Goal: Information Seeking & Learning: Learn about a topic

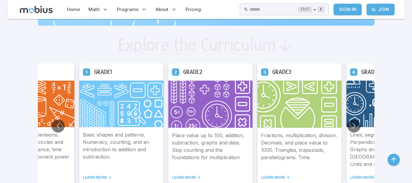
scroll to position [327, 0]
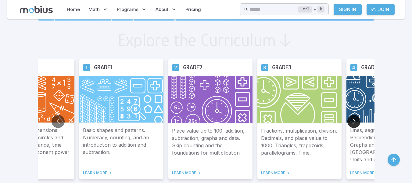
click at [355, 119] on button "Go to next slide" at bounding box center [354, 121] width 13 height 13
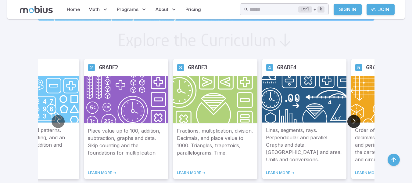
click at [355, 119] on button "Go to next slide" at bounding box center [354, 121] width 13 height 13
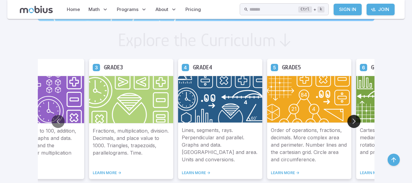
click at [355, 119] on button "Go to next slide" at bounding box center [354, 121] width 13 height 13
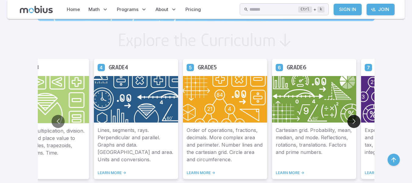
click at [355, 119] on button "Go to next slide" at bounding box center [354, 121] width 13 height 13
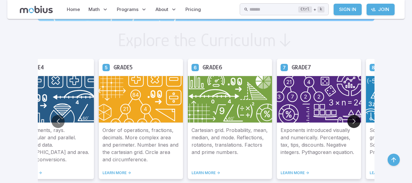
click at [355, 119] on button "Go to next slide" at bounding box center [354, 121] width 13 height 13
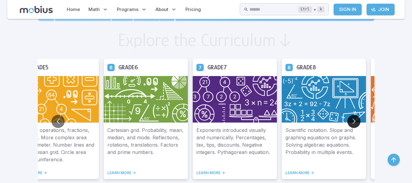
click at [355, 119] on button "Go to next slide" at bounding box center [354, 121] width 13 height 13
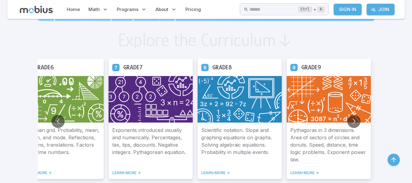
click at [325, 110] on img at bounding box center [329, 99] width 84 height 47
click at [300, 174] on link "LEARN MORE ->" at bounding box center [329, 172] width 77 height 5
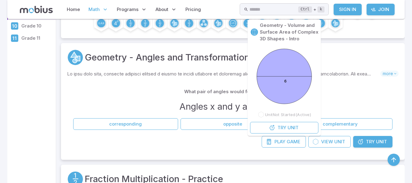
scroll to position [124, 0]
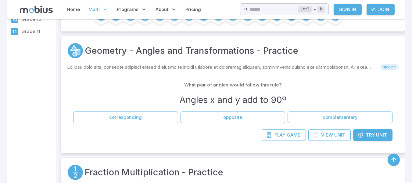
click at [393, 66] on span "more" at bounding box center [390, 67] width 18 height 6
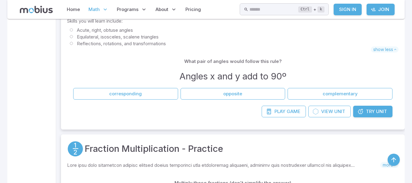
scroll to position [234, 0]
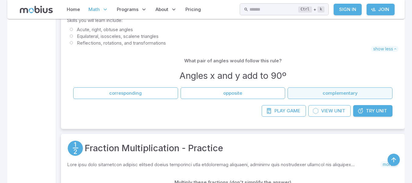
click at [330, 97] on button "complementary" at bounding box center [340, 93] width 105 height 12
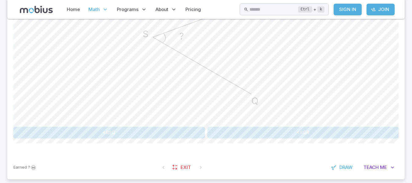
scroll to position [221, 0]
click at [179, 130] on button "<RSQ" at bounding box center [109, 132] width 192 height 12
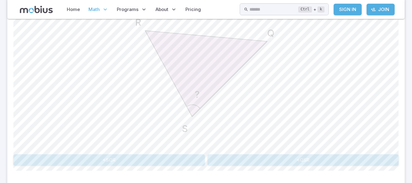
scroll to position [194, 0]
click at [266, 155] on button "<QSR" at bounding box center [304, 160] width 192 height 12
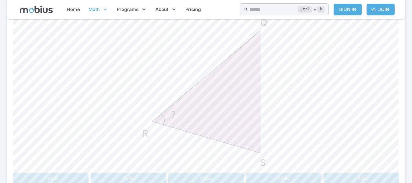
scroll to position [208, 0]
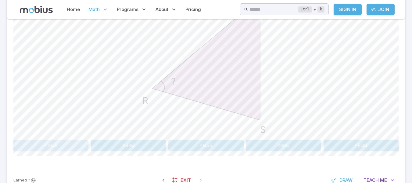
click at [60, 146] on button "<SQR" at bounding box center [50, 145] width 75 height 12
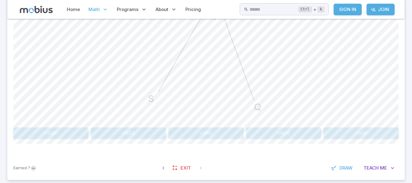
scroll to position [221, 0]
click at [210, 132] on button "<QRS" at bounding box center [205, 133] width 75 height 12
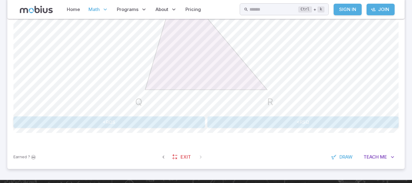
scroll to position [232, 0]
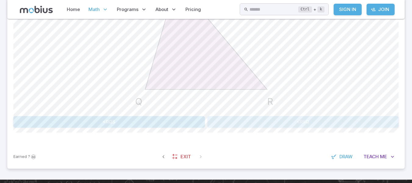
click at [241, 118] on button "<RSQ" at bounding box center [304, 122] width 192 height 12
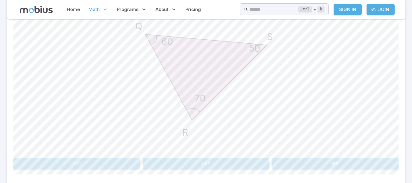
scroll to position [190, 0]
click at [104, 157] on button "70º" at bounding box center [76, 163] width 127 height 12
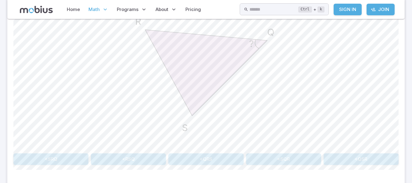
scroll to position [195, 0]
click at [132, 162] on button "<RSQ" at bounding box center [128, 159] width 75 height 12
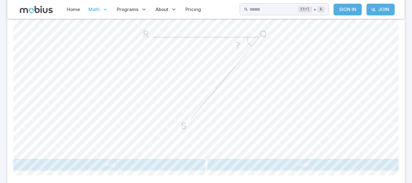
scroll to position [189, 0]
click at [178, 167] on button "<RQS" at bounding box center [109, 164] width 192 height 12
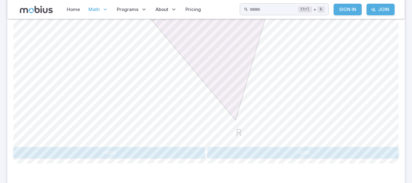
scroll to position [210, 0]
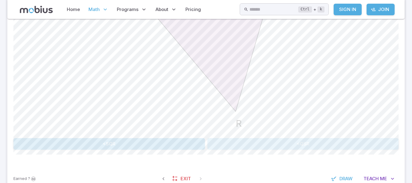
click at [255, 141] on button "<QSR" at bounding box center [304, 144] width 192 height 12
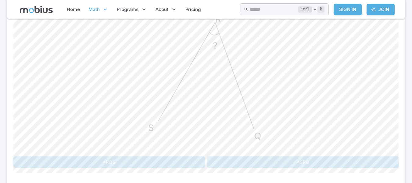
scroll to position [190, 0]
click at [230, 164] on button "<SRQ" at bounding box center [304, 163] width 192 height 12
click at [291, 163] on button "<SRQ" at bounding box center [283, 163] width 75 height 12
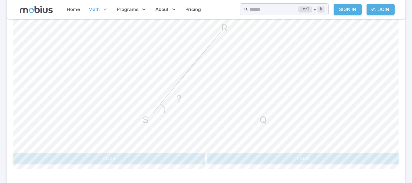
scroll to position [197, 0]
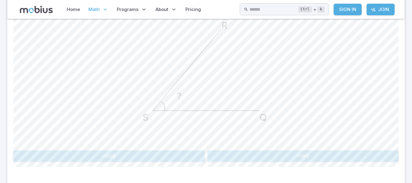
click at [292, 164] on div "How would this angle be named in the <ABC naming convention? ? Q S R <QSR <SRQ …" at bounding box center [205, 73] width 385 height 209
click at [301, 158] on button "<SRQ" at bounding box center [304, 156] width 192 height 12
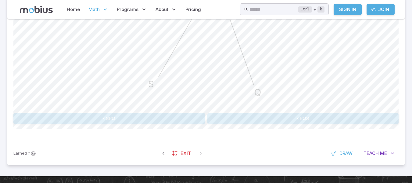
scroll to position [270, 0]
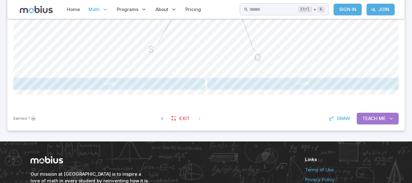
click at [375, 118] on span "Teach" at bounding box center [370, 118] width 15 height 7
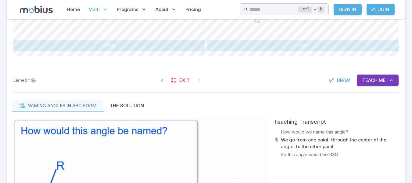
scroll to position [308, 0]
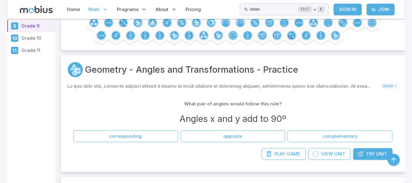
scroll to position [144, 0]
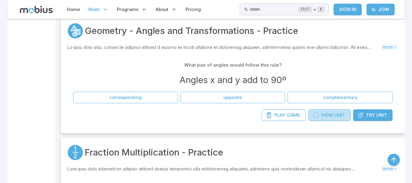
click at [333, 114] on link "View Unit" at bounding box center [330, 115] width 42 height 12
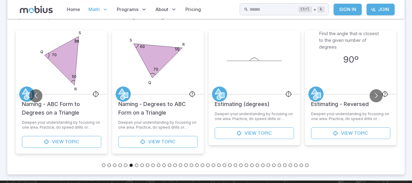
scroll to position [245, 0]
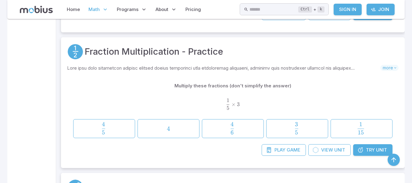
scroll to position [144, 0]
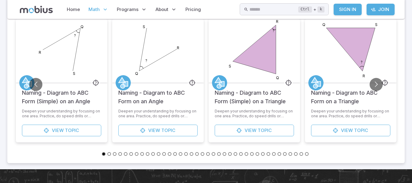
scroll to position [273, 0]
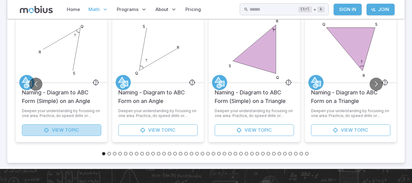
click at [82, 130] on link "View Topic" at bounding box center [61, 130] width 79 height 12
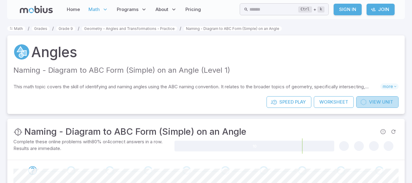
click at [379, 99] on span "View" at bounding box center [375, 102] width 12 height 7
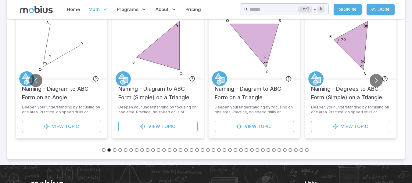
scroll to position [202, 0]
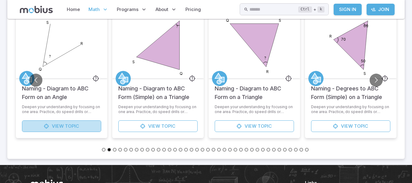
click at [97, 128] on link "View Topic" at bounding box center [61, 126] width 79 height 12
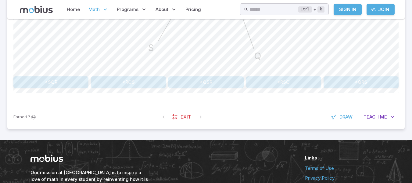
scroll to position [285, 0]
click at [382, 114] on span "Me" at bounding box center [383, 116] width 7 height 7
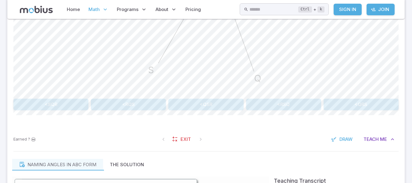
scroll to position [262, 0]
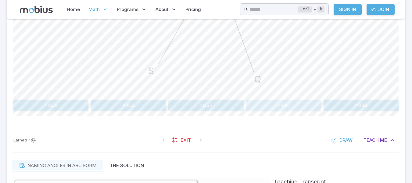
click at [278, 99] on button "<RSQ" at bounding box center [283, 105] width 75 height 12
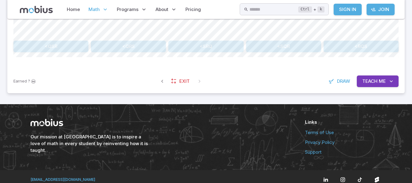
scroll to position [317, 0]
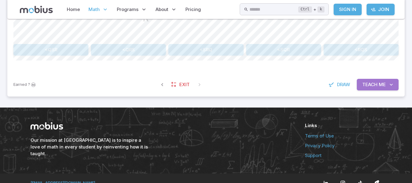
click at [376, 84] on span "Teach" at bounding box center [370, 84] width 15 height 7
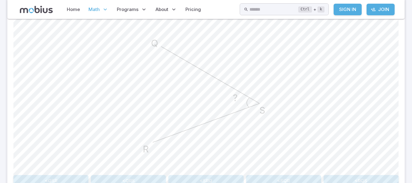
scroll to position [197, 0]
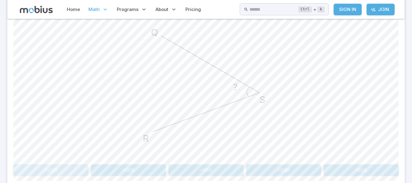
click at [79, 175] on button "<QSR" at bounding box center [50, 170] width 75 height 12
click at [283, 171] on button "<SRQ" at bounding box center [283, 170] width 75 height 12
click at [70, 170] on button "<SQR" at bounding box center [50, 170] width 75 height 12
click at [222, 167] on button "<QSR" at bounding box center [205, 170] width 75 height 12
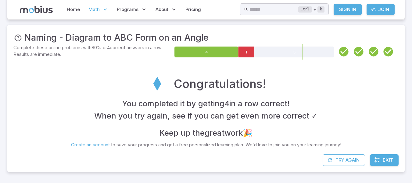
scroll to position [94, 0]
click at [356, 161] on button "Try Again" at bounding box center [344, 160] width 42 height 12
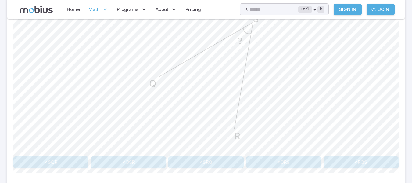
scroll to position [206, 0]
click at [135, 161] on button "<QSR" at bounding box center [128, 162] width 75 height 12
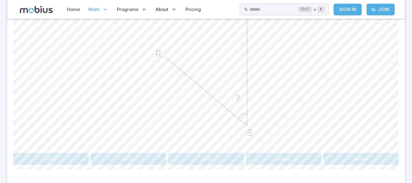
scroll to position [208, 0]
click at [147, 156] on button "<RSQ" at bounding box center [128, 159] width 75 height 12
click at [78, 158] on button "<QSR" at bounding box center [50, 159] width 75 height 12
click at [79, 156] on button "<SRQ" at bounding box center [50, 159] width 75 height 12
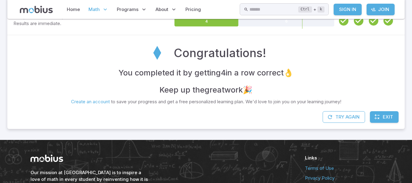
scroll to position [167, 0]
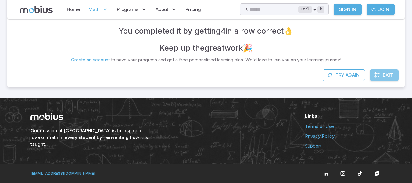
click at [391, 74] on span "Exit" at bounding box center [388, 75] width 10 height 7
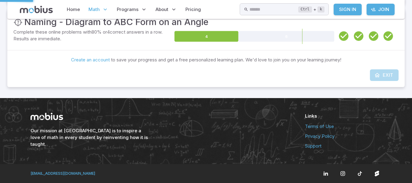
scroll to position [110, 0]
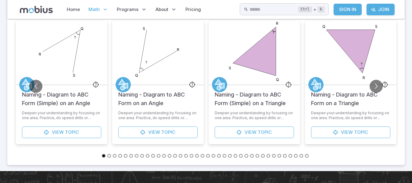
scroll to position [196, 0]
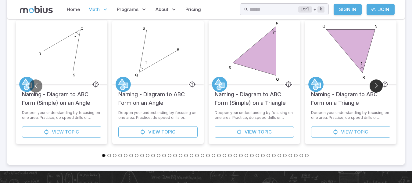
click at [375, 84] on button "Go to next slide" at bounding box center [376, 85] width 13 height 13
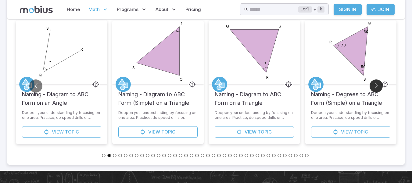
click at [375, 84] on button "Go to next slide" at bounding box center [376, 85] width 13 height 13
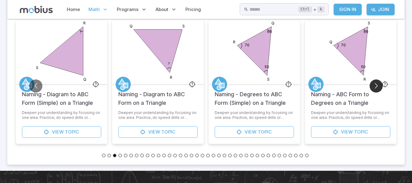
click at [375, 84] on button "Go to next slide" at bounding box center [376, 85] width 13 height 13
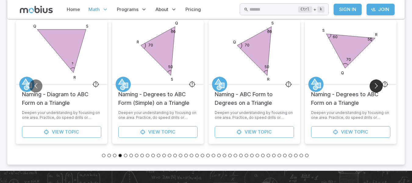
click at [375, 84] on button "Go to next slide" at bounding box center [376, 85] width 13 height 13
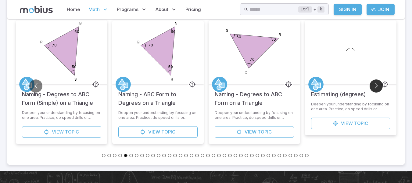
click at [375, 84] on button "Go to next slide" at bounding box center [376, 85] width 13 height 13
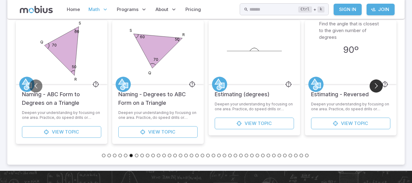
click at [375, 84] on button "Go to next slide" at bounding box center [376, 85] width 13 height 13
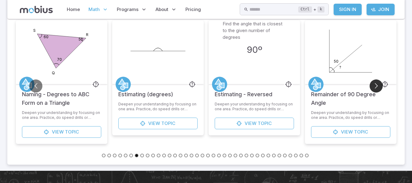
click at [375, 84] on button "Go to next slide" at bounding box center [376, 85] width 13 height 13
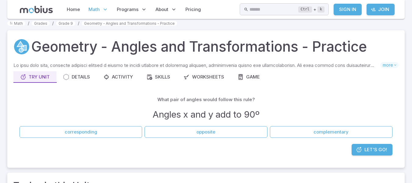
scroll to position [0, 0]
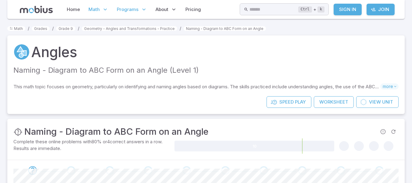
scroll to position [110, 0]
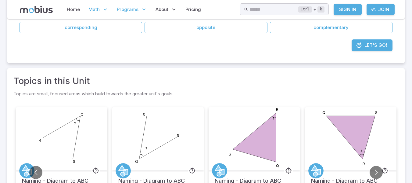
scroll to position [202, 0]
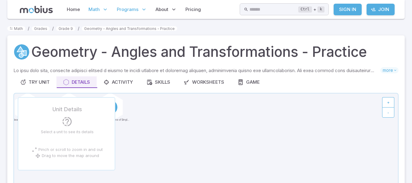
scroll to position [273, 0]
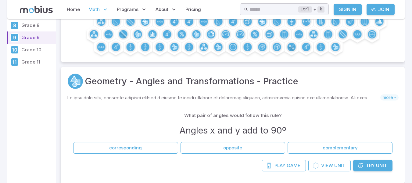
scroll to position [117, 0]
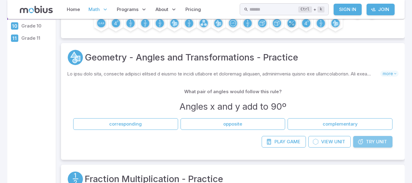
click at [366, 143] on link "Try Unit" at bounding box center [372, 142] width 39 height 12
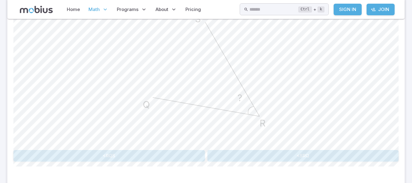
scroll to position [197, 0]
click at [268, 157] on button "<SRQ" at bounding box center [304, 156] width 192 height 12
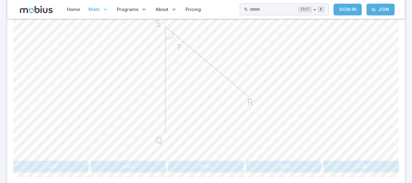
scroll to position [188, 0]
click at [75, 160] on button "<QSR" at bounding box center [50, 166] width 75 height 12
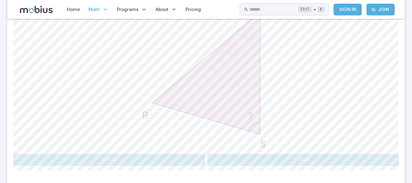
scroll to position [194, 0]
click at [196, 161] on button "<RSQ" at bounding box center [109, 160] width 192 height 12
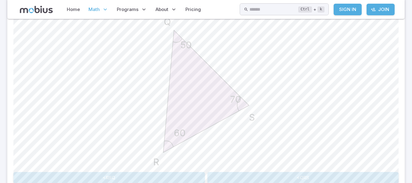
scroll to position [199, 0]
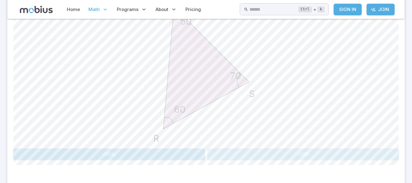
click at [247, 154] on button "<QRS" at bounding box center [304, 154] width 192 height 12
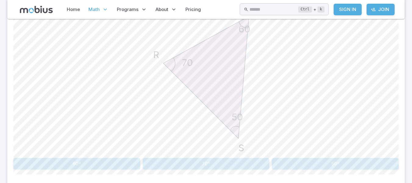
scroll to position [190, 0]
click at [305, 158] on button "50º" at bounding box center [335, 163] width 127 height 12
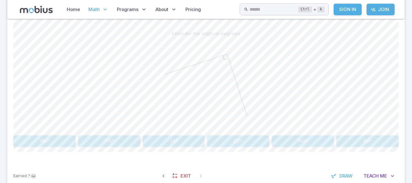
scroll to position [151, 0]
click at [359, 146] on button "90º" at bounding box center [368, 142] width 62 height 12
click at [128, 142] on button "30º" at bounding box center [109, 142] width 62 height 12
click at [172, 138] on button "109º" at bounding box center [174, 142] width 62 height 12
click at [107, 140] on button "Angles x and y add to 180º" at bounding box center [76, 142] width 127 height 12
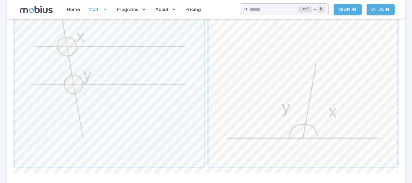
scroll to position [232, 0]
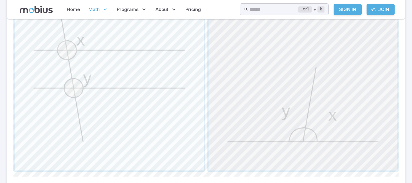
click at [275, 118] on span "button" at bounding box center [303, 75] width 189 height 189
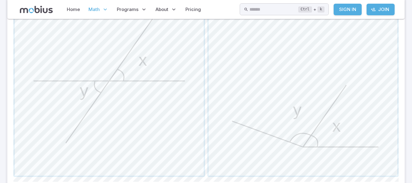
scroll to position [227, 0]
click at [193, 113] on span "button" at bounding box center [109, 80] width 189 height 189
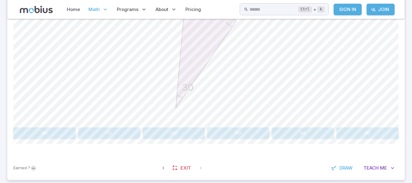
scroll to position [221, 0]
click at [42, 131] on button "90" at bounding box center [44, 132] width 62 height 12
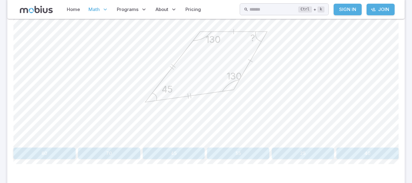
scroll to position [201, 0]
click at [237, 153] on button "55" at bounding box center [238, 152] width 62 height 12
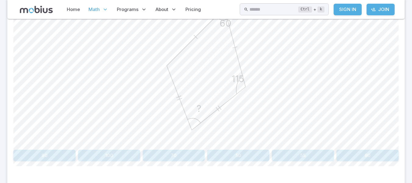
scroll to position [198, 0]
click at [252, 153] on button "50" at bounding box center [238, 155] width 62 height 12
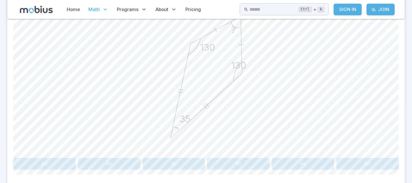
scroll to position [188, 0]
click at [64, 165] on button "65" at bounding box center [44, 165] width 62 height 12
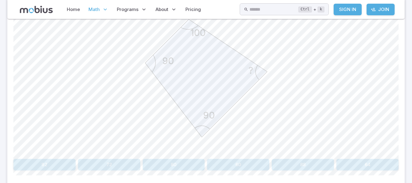
scroll to position [190, 0]
click at [177, 163] on button "80" at bounding box center [174, 164] width 62 height 12
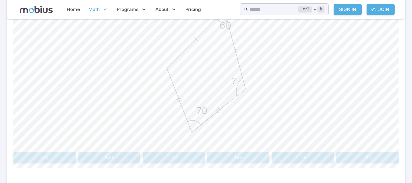
scroll to position [203, 0]
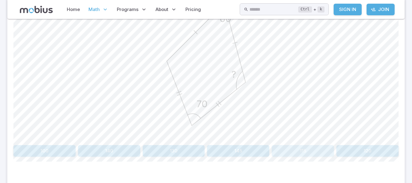
click at [313, 151] on button "115" at bounding box center [303, 151] width 62 height 12
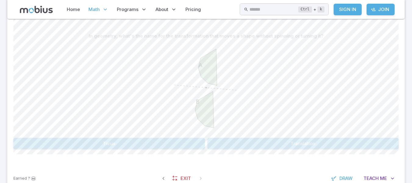
scroll to position [149, 0]
click at [263, 141] on button "Translation" at bounding box center [304, 143] width 192 height 12
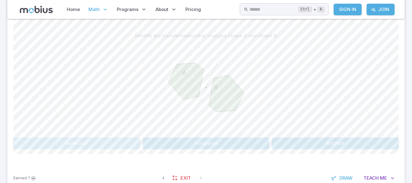
click at [87, 143] on button "Reflection" at bounding box center [76, 143] width 127 height 12
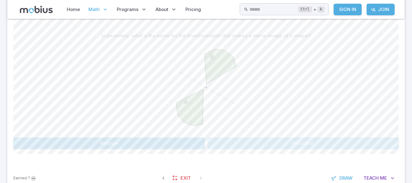
click at [287, 145] on button "Reflection" at bounding box center [304, 143] width 192 height 12
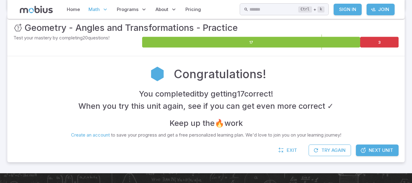
scroll to position [90, 0]
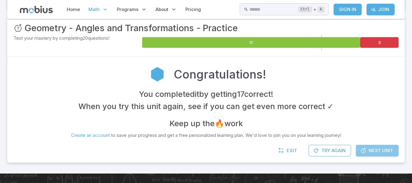
click at [377, 152] on span "Next Unit" at bounding box center [381, 150] width 24 height 7
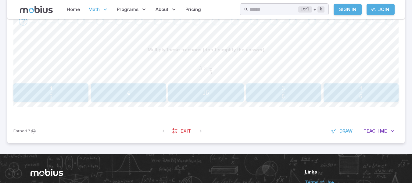
scroll to position [136, 0]
click at [55, 91] on span "5 4 ​" at bounding box center [51, 92] width 66 height 12
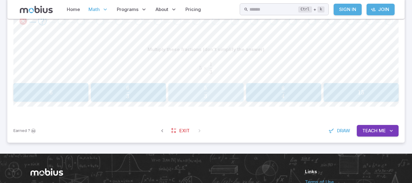
click at [220, 92] on span "3 5 ​" at bounding box center [206, 92] width 66 height 12
click at [55, 86] on span "4 10 ​" at bounding box center [50, 92] width 66 height 12
click at [274, 93] on span "7 6 ​" at bounding box center [283, 92] width 66 height 12
click at [308, 97] on span "3 1 ​" at bounding box center [283, 92] width 66 height 12
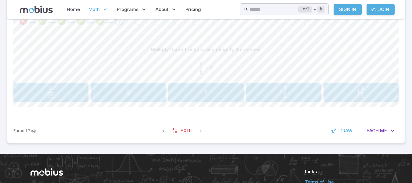
click at [153, 96] on span "3" at bounding box center [128, 93] width 71 height 8
click at [304, 84] on button "5 49 \frac{5}{49} 49 5 ​" at bounding box center [283, 92] width 75 height 19
click at [61, 94] on span "button" at bounding box center [60, 96] width 6 height 4
click at [141, 88] on span "5 7 5 ​" at bounding box center [128, 92] width 66 height 12
click at [368, 100] on button "35 3 \frac{35}{3} 3 35 ​" at bounding box center [361, 92] width 75 height 19
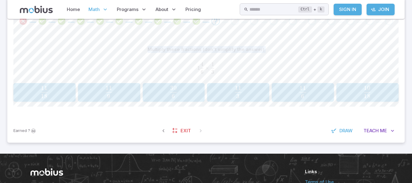
drag, startPoint x: 136, startPoint y: 64, endPoint x: 248, endPoint y: 30, distance: 116.5
click at [248, 30] on div "Unit Mastery : Fraction Multiplication - Practice Test your mastery by completi…" at bounding box center [206, 55] width 398 height 173
click at [296, 47] on div "Multiply these fractions (don't simplify the answer)" at bounding box center [205, 50] width 385 height 12
click at [378, 93] on span "18 10 ​" at bounding box center [367, 92] width 54 height 12
click at [47, 101] on button "20 7 \frac{20}{7} 7 20 ​" at bounding box center [50, 92] width 75 height 19
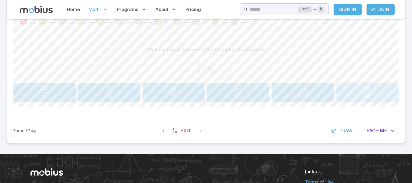
click at [375, 93] on span "56 36 ​" at bounding box center [367, 92] width 54 height 12
click at [188, 100] on button "9 16 \frac{9}{16} 16 9 ​" at bounding box center [205, 92] width 75 height 19
click at [200, 96] on span "8" at bounding box center [206, 93] width 71 height 8
click at [200, 96] on span "15 8 ​" at bounding box center [173, 92] width 54 height 12
click at [200, 96] on span "1 3 2 ​" at bounding box center [206, 92] width 66 height 12
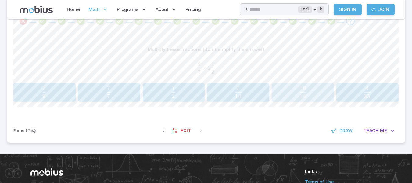
click at [296, 84] on button "10 14 \frac{10}{14} 14 10 ​" at bounding box center [303, 92] width 62 height 19
click at [225, 88] on span "8 3 ​" at bounding box center [238, 92] width 54 height 12
click at [359, 97] on span "button" at bounding box center [360, 96] width 3 height 4
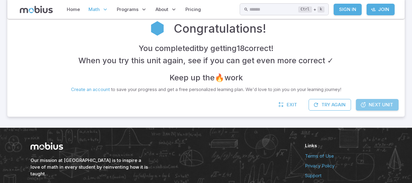
click at [379, 103] on span "Next Unit" at bounding box center [381, 104] width 24 height 7
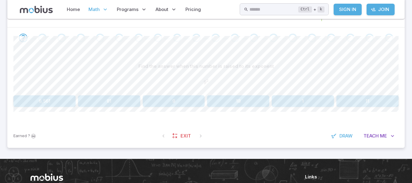
scroll to position [118, 0]
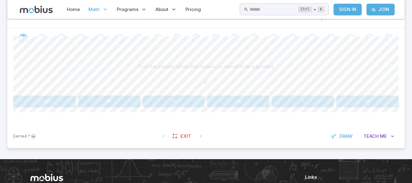
click at [117, 99] on button "81" at bounding box center [109, 102] width 62 height 12
click at [280, 100] on button "4" at bounding box center [303, 102] width 62 height 12
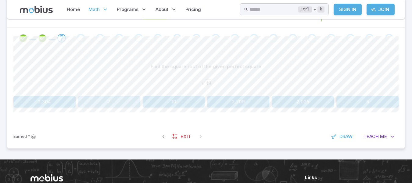
click at [134, 104] on button "7" at bounding box center [109, 102] width 62 height 12
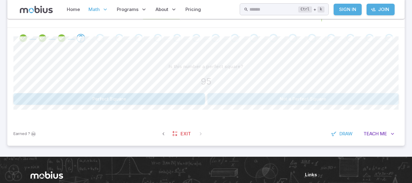
click at [250, 94] on button "Not a Perfect Square" at bounding box center [304, 99] width 192 height 12
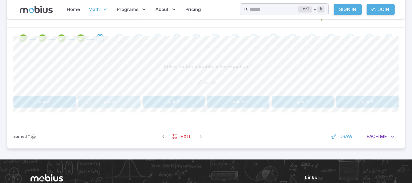
click at [125, 103] on button "y = 4" at bounding box center [109, 102] width 62 height 12
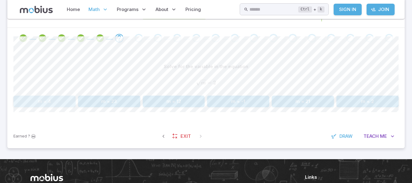
click at [54, 101] on button "m = 4" at bounding box center [44, 102] width 62 height 12
click at [371, 103] on button "m = 64" at bounding box center [368, 102] width 62 height 12
click at [244, 102] on button "13" at bounding box center [238, 102] width 62 height 12
click at [155, 104] on button "-243" at bounding box center [109, 102] width 192 height 12
click at [180, 99] on button "25" at bounding box center [174, 102] width 62 height 12
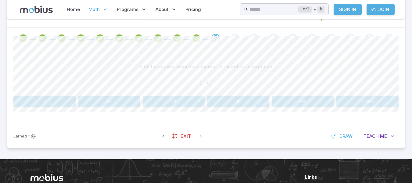
click at [307, 107] on div "Find the answer when this number is raised to its exponent ( − 4 ) 3 (-4)^{3} (…" at bounding box center [205, 87] width 385 height 76
click at [314, 98] on button "-64" at bounding box center [303, 102] width 62 height 12
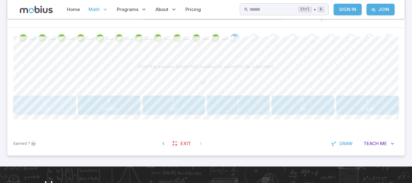
click at [63, 102] on span "100 1 ​" at bounding box center [44, 105] width 54 height 12
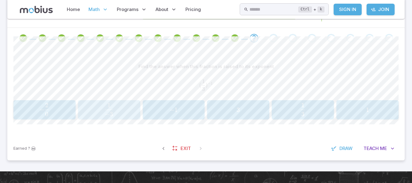
click at [108, 106] on span "1" at bounding box center [108, 105] width 3 height 8
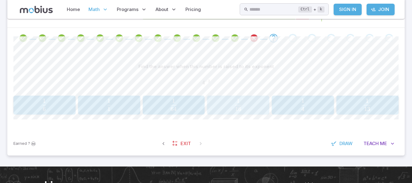
click at [244, 102] on span "16 1 ​" at bounding box center [238, 105] width 54 height 12
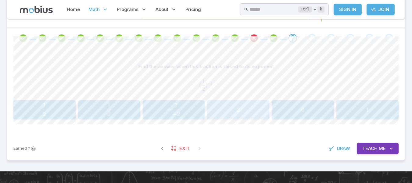
click at [235, 107] on span "2" at bounding box center [238, 110] width 58 height 8
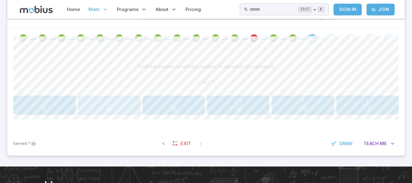
click at [108, 96] on button "1 36 \frac{1}{36} 36 1 ​" at bounding box center [109, 105] width 62 height 19
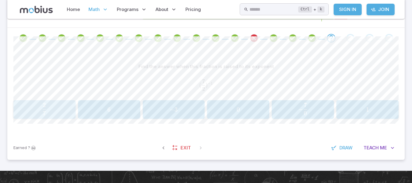
click at [33, 111] on span "7 2 ​" at bounding box center [44, 109] width 54 height 12
click at [370, 100] on button "3 5 \frac{3}{5} 5 3 ​" at bounding box center [368, 109] width 62 height 19
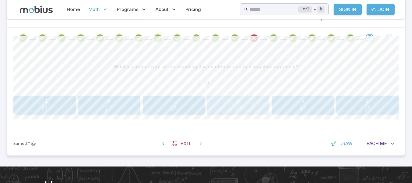
click at [251, 103] on span "5 2 1 ​" at bounding box center [238, 105] width 54 height 12
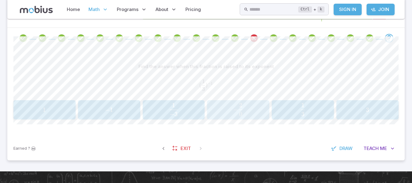
click at [251, 103] on div "− 2 0 -\frac{2}{0} − 0 2 ​" at bounding box center [238, 110] width 58 height 15
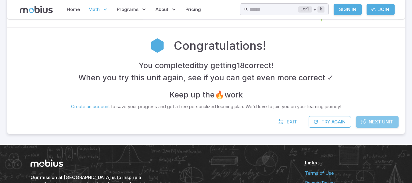
click at [384, 125] on span "Next Unit" at bounding box center [381, 121] width 24 height 7
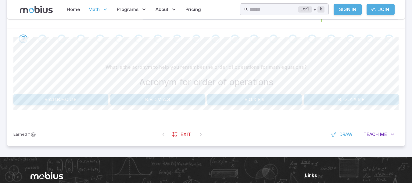
scroll to position [117, 0]
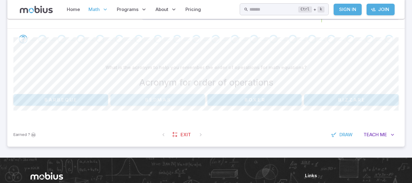
click at [156, 98] on button "B.E.D.M.A.S" at bounding box center [157, 100] width 95 height 12
click at [156, 98] on button "Exponents" at bounding box center [206, 100] width 127 height 12
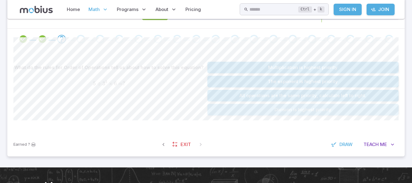
click at [258, 108] on button "Division is highest priority" at bounding box center [304, 110] width 192 height 12
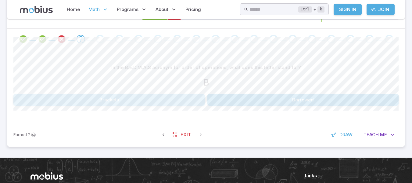
click at [168, 103] on button "Brackets" at bounding box center [109, 100] width 192 height 12
click at [168, 103] on button "Exponents" at bounding box center [206, 100] width 127 height 12
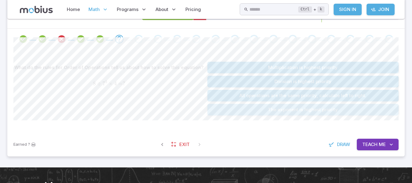
click at [262, 105] on button "The exponent is highest priority" at bounding box center [304, 110] width 192 height 12
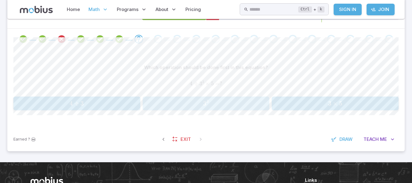
click at [262, 105] on span "3 3" at bounding box center [206, 103] width 123 height 8
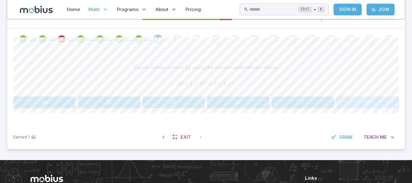
click at [365, 97] on button "80" at bounding box center [368, 102] width 62 height 12
click at [132, 104] on button "8" at bounding box center [109, 102] width 62 height 12
click at [278, 105] on button "12" at bounding box center [303, 102] width 62 height 12
click at [98, 105] on button "62" at bounding box center [109, 102] width 62 height 12
click at [222, 104] on button "9" at bounding box center [238, 102] width 62 height 12
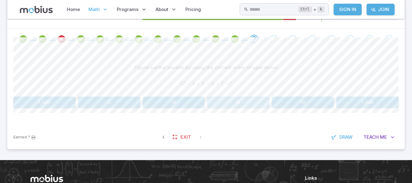
click at [222, 104] on button "9" at bounding box center [238, 102] width 62 height 12
click at [352, 105] on button "9" at bounding box center [368, 102] width 62 height 12
click at [63, 100] on button "20" at bounding box center [44, 102] width 62 height 12
click at [188, 103] on button "9" at bounding box center [174, 102] width 62 height 12
click at [313, 106] on button "15" at bounding box center [303, 102] width 62 height 12
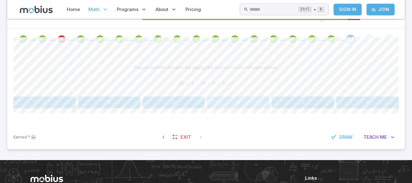
click at [231, 106] on button "6" at bounding box center [238, 102] width 62 height 12
click at [238, 100] on button "9" at bounding box center [238, 102] width 62 height 12
click at [220, 99] on button "17" at bounding box center [238, 102] width 62 height 12
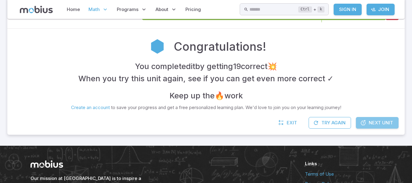
click at [365, 120] on icon at bounding box center [363, 123] width 6 height 6
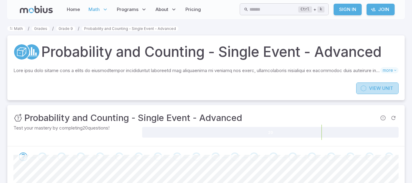
click at [371, 92] on link "View Unit" at bounding box center [377, 88] width 42 height 12
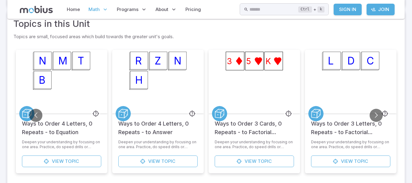
scroll to position [295, 0]
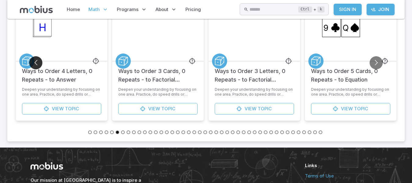
click at [36, 60] on button "Go to previous slide" at bounding box center [35, 62] width 13 height 13
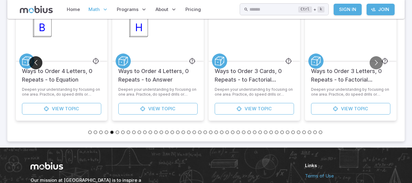
click at [36, 60] on button "Go to previous slide" at bounding box center [35, 62] width 13 height 13
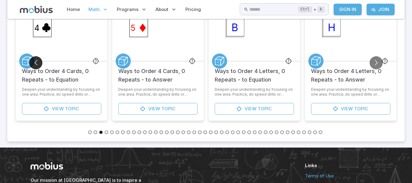
click at [36, 60] on button "Go to previous slide" at bounding box center [35, 62] width 13 height 13
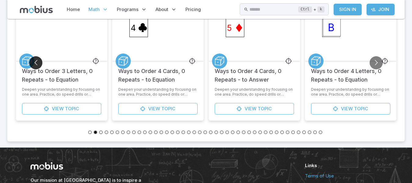
click at [36, 60] on button "Go to previous slide" at bounding box center [35, 62] width 13 height 13
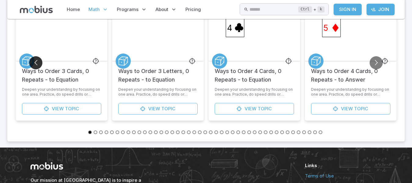
click at [36, 60] on button "Go to previous slide" at bounding box center [35, 62] width 13 height 13
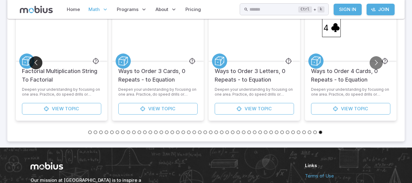
click at [36, 60] on button "Go to previous slide" at bounding box center [35, 62] width 13 height 13
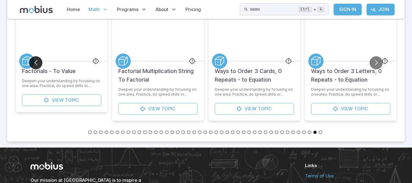
click at [36, 60] on button "Go to previous slide" at bounding box center [35, 62] width 13 height 13
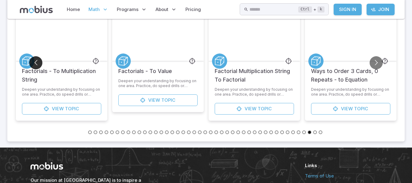
click at [36, 60] on button "Go to previous slide" at bounding box center [35, 62] width 13 height 13
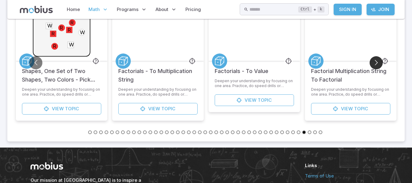
click at [374, 62] on button "Go to next slide" at bounding box center [376, 62] width 13 height 13
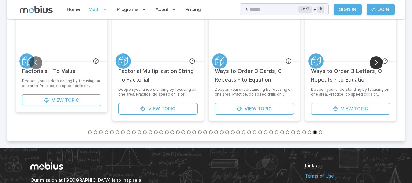
click at [374, 62] on button "Go to next slide" at bounding box center [376, 62] width 13 height 13
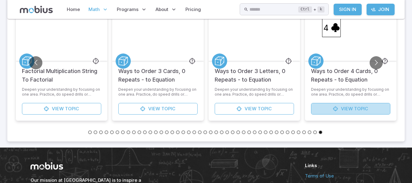
click at [332, 109] on link "View Topic" at bounding box center [350, 109] width 79 height 12
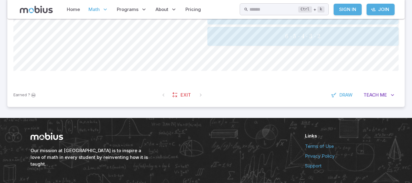
scroll to position [293, 0]
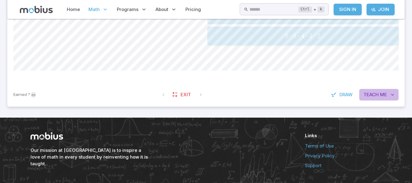
click at [373, 96] on span "Teach" at bounding box center [371, 94] width 15 height 7
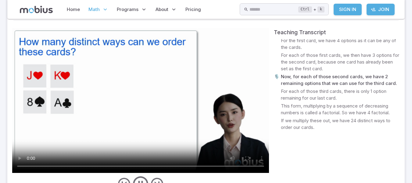
scroll to position [16, 0]
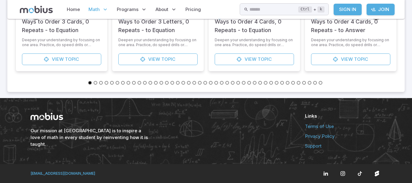
scroll to position [295, 0]
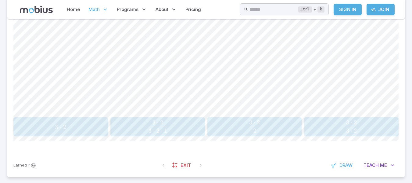
scroll to position [238, 0]
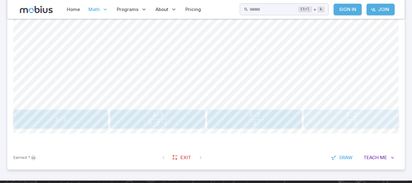
click at [313, 121] on span "3 ⋅ 2 3 ⋅ 2 ​" at bounding box center [351, 119] width 83 height 12
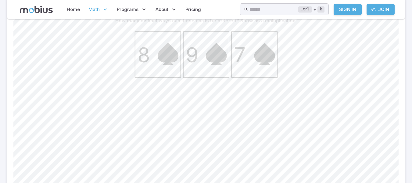
scroll to position [164, 0]
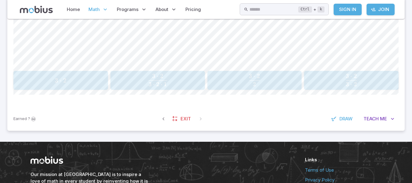
scroll to position [277, 0]
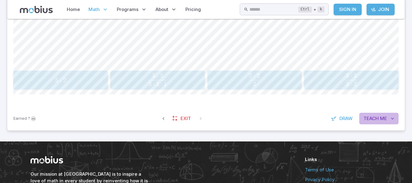
click at [372, 119] on span "Teach" at bounding box center [371, 118] width 15 height 7
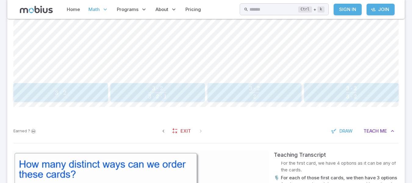
scroll to position [265, 0]
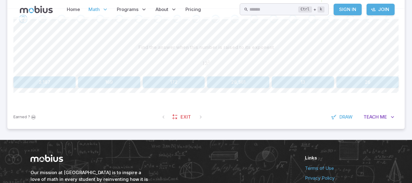
scroll to position [179, 0]
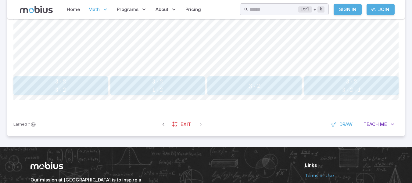
scroll to position [280, 0]
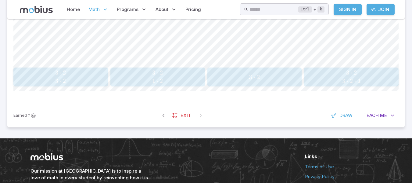
click at [316, 68] on button "3 ⋅ 2 3 ⋅ 2 ⋅ 1 \frac{3\cdot 2}{3\cdot 2 \cdot 1} 3 ⋅ 2 ⋅ 1 3 ⋅ 2 ​" at bounding box center [351, 76] width 95 height 19
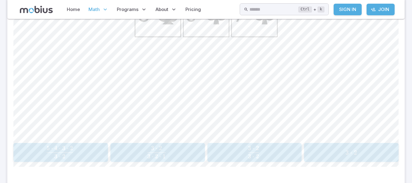
scroll to position [205, 0]
click at [345, 151] on span "3 ⋅ 2" at bounding box center [351, 152] width 91 height 8
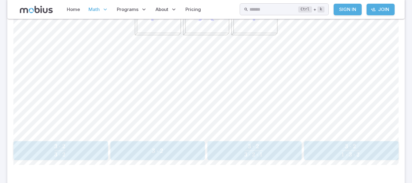
scroll to position [207, 0]
click at [173, 154] on div "3 ⋅ 2 3\cdot 2 3 ⋅ 2" at bounding box center [157, 150] width 91 height 14
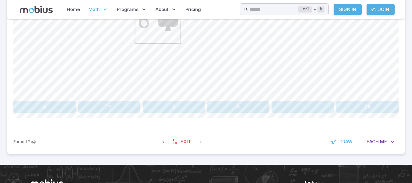
scroll to position [247, 0]
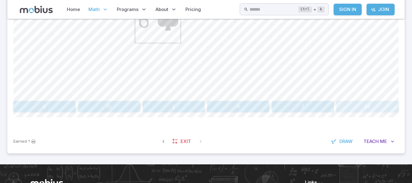
click at [354, 108] on button "24" at bounding box center [368, 107] width 62 height 12
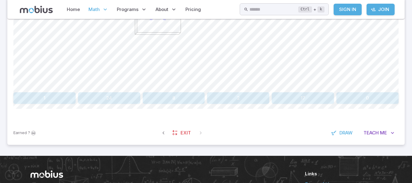
scroll to position [255, 0]
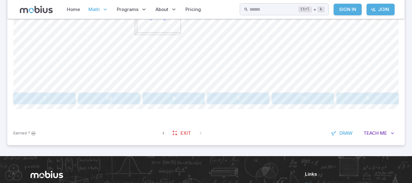
click at [137, 92] on div "How many distinct ways can these letter tiles be ordered? P G E A 1 24 8 2 17 0" at bounding box center [205, 14] width 385 height 180
click at [131, 97] on button "24" at bounding box center [109, 98] width 62 height 12
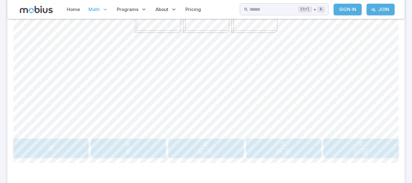
scroll to position [191, 0]
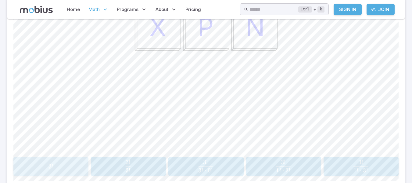
click at [71, 172] on div "3 ! 3! 3 !" at bounding box center [50, 166] width 71 height 14
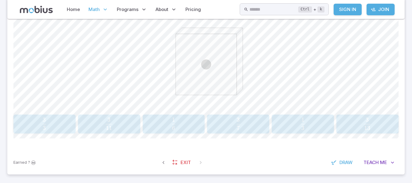
scroll to position [172, 0]
click at [158, 117] on div "1 6 \frac{1}{6} 6 1 ​" at bounding box center [174, 124] width 58 height 14
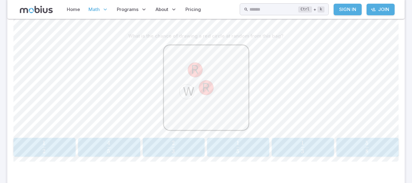
scroll to position [165, 0]
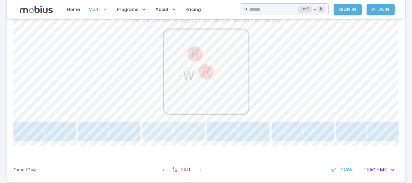
click at [171, 127] on span "3 2 ​" at bounding box center [173, 131] width 54 height 12
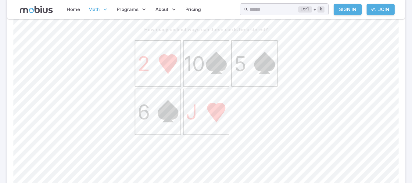
scroll to position [216, 0]
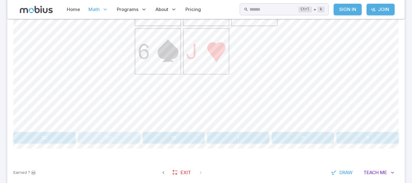
click at [119, 136] on button "120" at bounding box center [109, 138] width 62 height 12
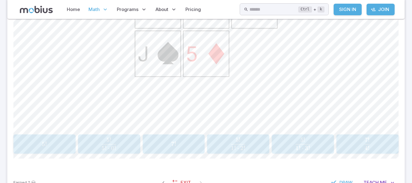
scroll to position [218, 0]
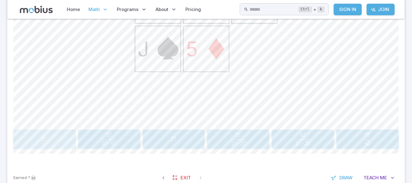
click at [47, 137] on span "5 !" at bounding box center [44, 139] width 58 height 8
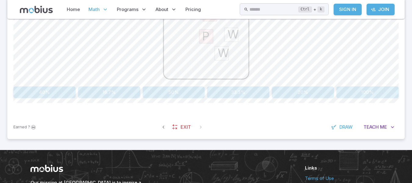
scroll to position [200, 0]
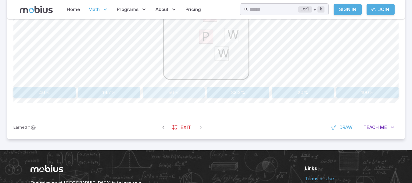
click at [164, 89] on button "50%" at bounding box center [174, 93] width 62 height 12
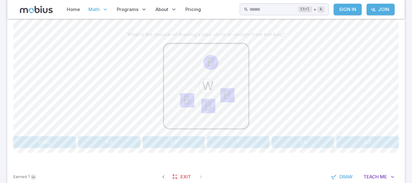
scroll to position [150, 0]
click at [159, 145] on button "0.2" at bounding box center [174, 142] width 62 height 12
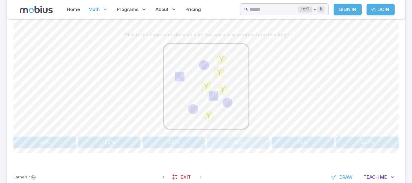
click at [234, 146] on button "20%" at bounding box center [238, 142] width 62 height 12
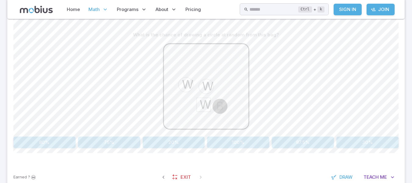
drag, startPoint x: 234, startPoint y: 146, endPoint x: 285, endPoint y: 105, distance: 65.8
click at [285, 105] on div "What is the chance of drawing a circle at random from this bag? W W B W 80% 75%…" at bounding box center [205, 88] width 385 height 119
click at [128, 141] on button "75%" at bounding box center [109, 142] width 62 height 12
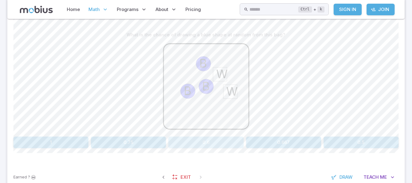
click at [218, 139] on button "0.6" at bounding box center [205, 142] width 75 height 12
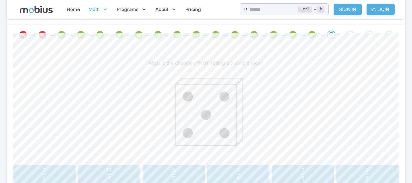
scroll to position [145, 0]
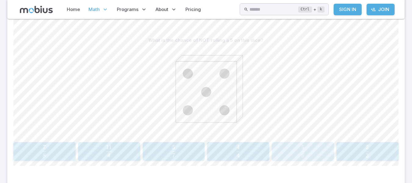
click at [296, 153] on span "6 5 ​" at bounding box center [303, 151] width 54 height 12
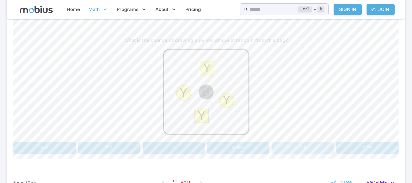
click at [308, 146] on button "0.8" at bounding box center [303, 148] width 62 height 12
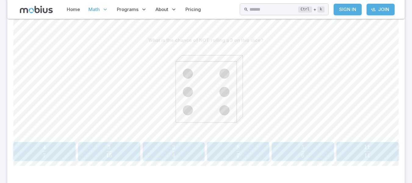
click at [308, 146] on span "6 5 ​" at bounding box center [303, 151] width 54 height 12
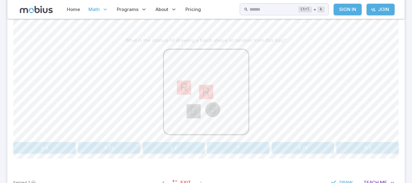
drag, startPoint x: 308, startPoint y: 146, endPoint x: 355, endPoint y: 121, distance: 53.5
click at [355, 121] on div "What is the chance of drawing a black shape at random from this bag? B B R R 0.…" at bounding box center [205, 93] width 385 height 119
click at [360, 150] on button "0.5" at bounding box center [368, 148] width 62 height 12
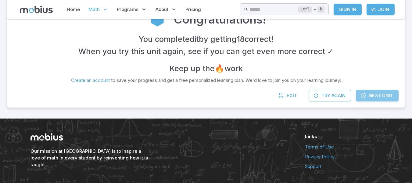
click at [374, 91] on link "Next Unit" at bounding box center [377, 96] width 43 height 12
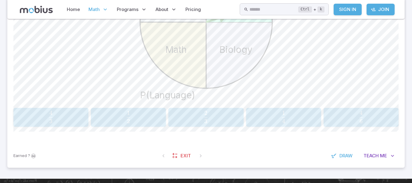
scroll to position [262, 0]
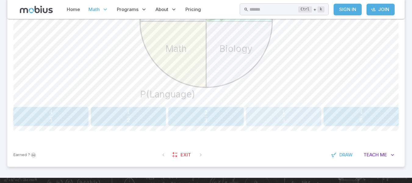
click at [313, 122] on span "4 1 ​" at bounding box center [283, 116] width 65 height 12
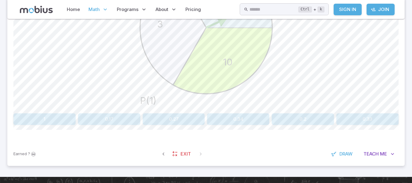
scroll to position [256, 0]
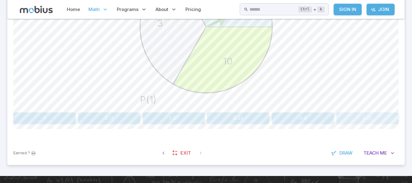
click at [349, 116] on button "0.33" at bounding box center [368, 118] width 62 height 12
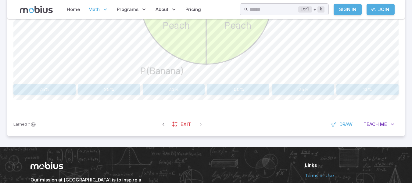
scroll to position [285, 0]
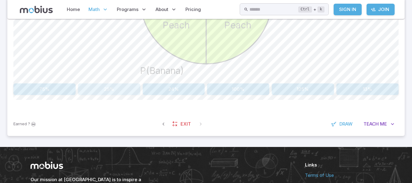
click at [111, 88] on button "25%" at bounding box center [109, 89] width 62 height 12
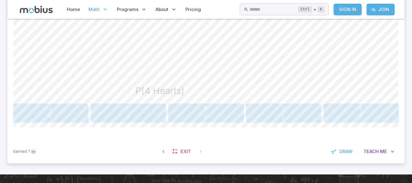
scroll to position [267, 0]
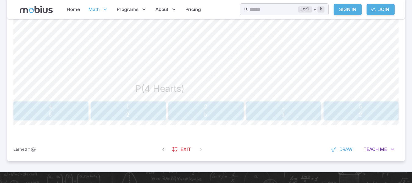
drag, startPoint x: 284, startPoint y: 107, endPoint x: 272, endPoint y: 109, distance: 12.2
click at [272, 109] on span "3 1 ​" at bounding box center [283, 110] width 66 height 12
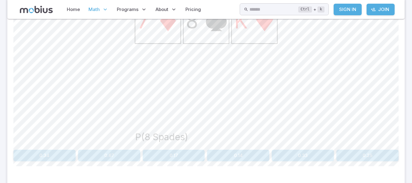
scroll to position [236, 0]
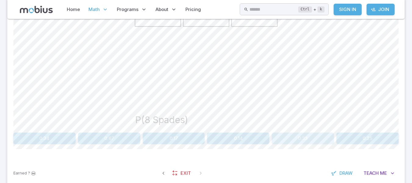
click at [311, 137] on button "0.33" at bounding box center [303, 138] width 62 height 12
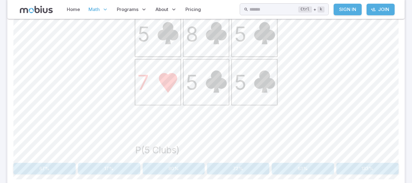
scroll to position [205, 0]
click at [174, 170] on button "80%" at bounding box center [174, 169] width 62 height 12
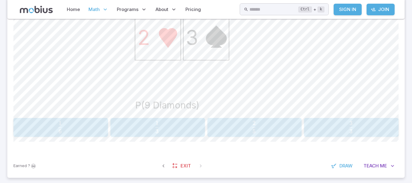
scroll to position [258, 0]
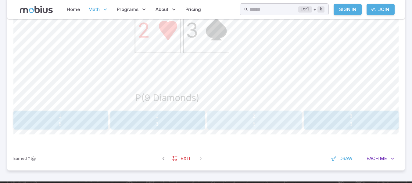
click at [264, 126] on div "2 5 \frac{2}{5} 5 2 ​" at bounding box center [254, 120] width 91 height 14
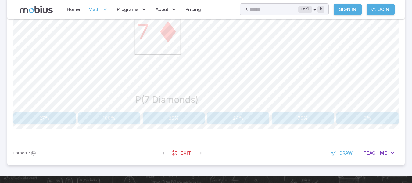
scroll to position [256, 0]
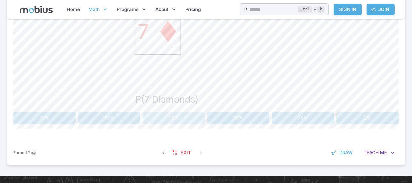
click at [178, 118] on button "25%" at bounding box center [174, 118] width 62 height 12
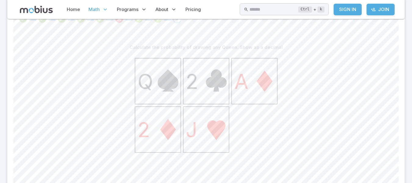
scroll to position [219, 0]
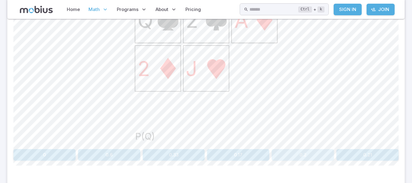
click at [303, 150] on button "0.2" at bounding box center [303, 155] width 62 height 12
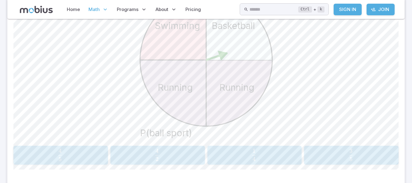
scroll to position [222, 0]
click at [262, 150] on span "4 1 ​" at bounding box center [254, 156] width 84 height 12
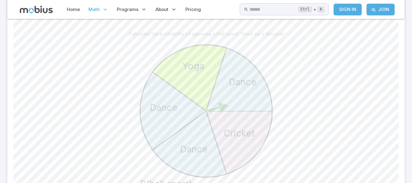
scroll to position [242, 0]
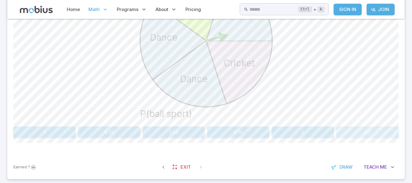
click at [353, 135] on button "0.2" at bounding box center [368, 132] width 62 height 12
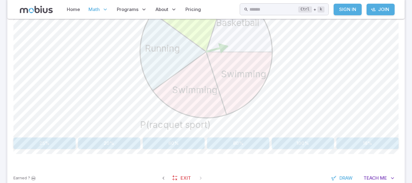
scroll to position [233, 0]
click at [107, 141] on button "20%" at bounding box center [109, 142] width 62 height 12
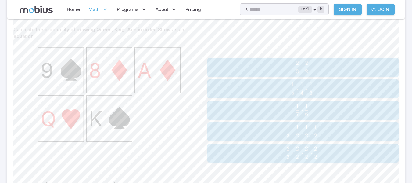
scroll to position [176, 0]
click at [284, 80] on button "1 5 ⋅ 1 4 ⋅ 1 3 \frac{1}{5} \cdot \frac{1}{4} \cdot \frac{1}{3} 5 1 ​ ⋅ 4 1 ​ ⋅…" at bounding box center [304, 89] width 192 height 19
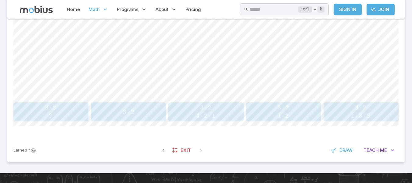
scroll to position [266, 0]
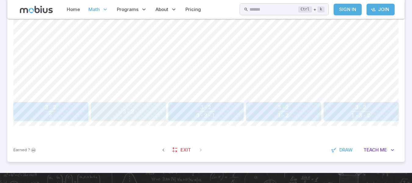
click at [142, 106] on div "3 ⋅ 2 3\cdot 2 3 ⋅ 2" at bounding box center [128, 111] width 71 height 14
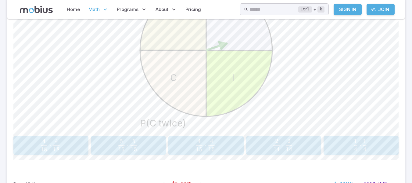
scroll to position [233, 0]
click at [353, 141] on span "4 1 ​ ⋅ 4 1 ​" at bounding box center [360, 145] width 67 height 12
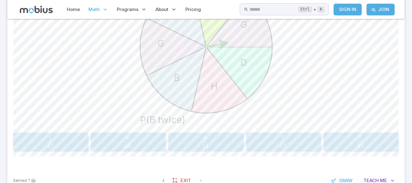
scroll to position [236, 0]
click at [142, 137] on span "49 4 ​" at bounding box center [127, 141] width 67 height 12
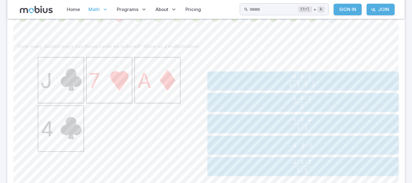
scroll to position [161, 0]
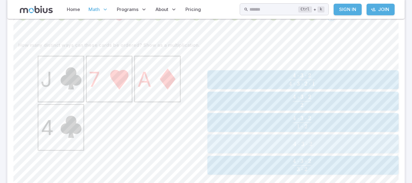
click at [240, 136] on button "4 ⋅ 3 ⋅ 2 4\cdot 3\cdot 2 4 ⋅ 3 ⋅ 2" at bounding box center [304, 143] width 192 height 19
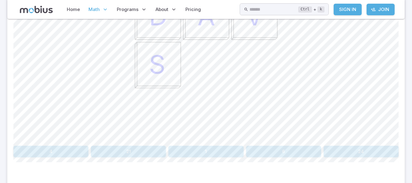
scroll to position [221, 0]
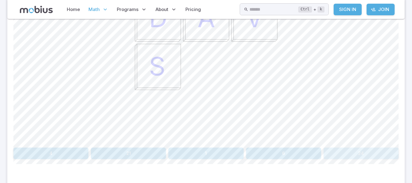
click at [363, 150] on button "24" at bounding box center [361, 153] width 75 height 12
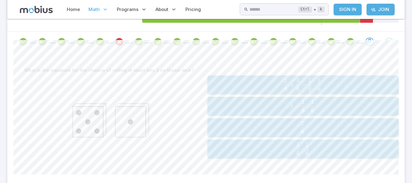
scroll to position [135, 0]
click at [317, 151] on span "6 1 ​ ⋅ 6 1 ​" at bounding box center [302, 149] width 173 height 12
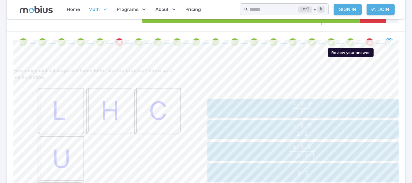
click at [354, 43] on icon "Review your answer" at bounding box center [350, 42] width 9 height 9
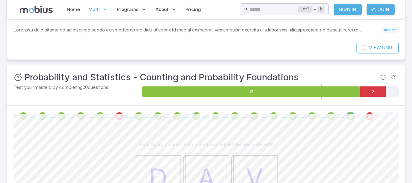
scroll to position [60, 0]
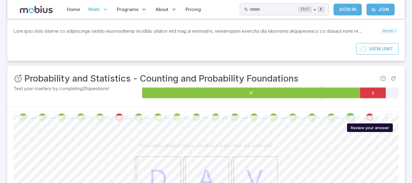
click at [367, 119] on icon "Review your answer" at bounding box center [369, 117] width 9 height 9
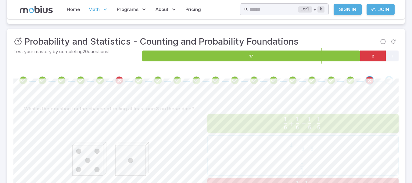
scroll to position [97, 0]
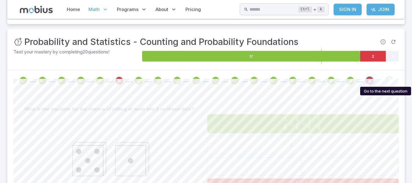
click at [388, 80] on div "Go to the next question" at bounding box center [389, 80] width 9 height 9
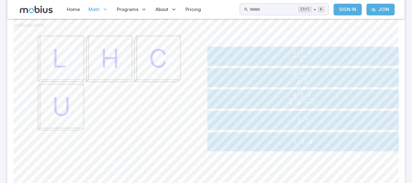
scroll to position [188, 0]
click at [326, 137] on span "4 ⋅ 3 ⋅ 2" at bounding box center [303, 141] width 188 height 8
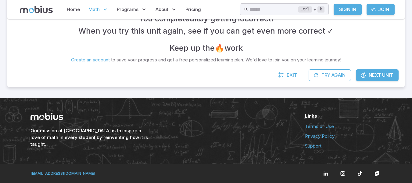
click at [326, 137] on link "Privacy Policy" at bounding box center [343, 136] width 77 height 7
click at [381, 75] on span "Next Unit" at bounding box center [381, 75] width 24 height 7
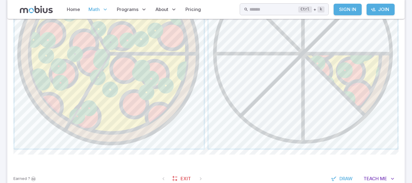
scroll to position [328, 0]
click at [288, 117] on span "button" at bounding box center [303, 53] width 189 height 189
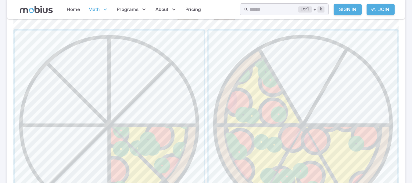
scroll to position [258, 0]
click at [176, 127] on span "button" at bounding box center [109, 124] width 189 height 189
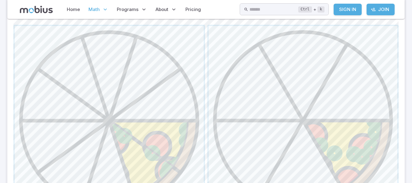
scroll to position [262, 0]
click at [175, 135] on span "button" at bounding box center [109, 120] width 189 height 189
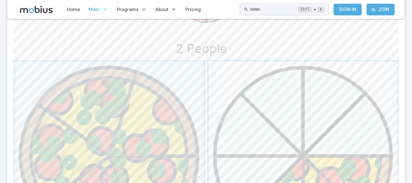
scroll to position [251, 0]
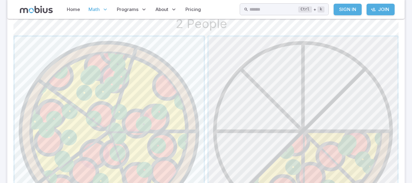
click at [251, 104] on span "button" at bounding box center [303, 131] width 189 height 189
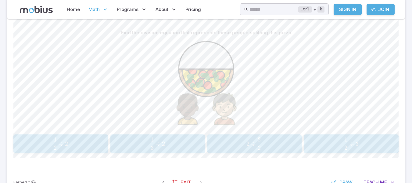
scroll to position [152, 0]
click at [85, 141] on span "2 1 ​ ÷ 2" at bounding box center [61, 144] width 84 height 12
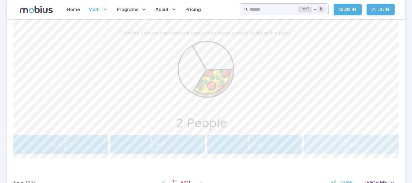
click at [369, 147] on span "3 1 ​ ÷ 2" at bounding box center [351, 144] width 84 height 12
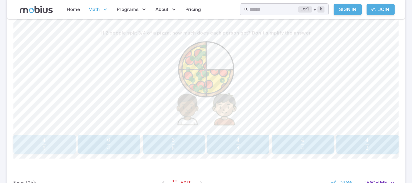
click at [57, 147] on span "6 4 ​" at bounding box center [44, 144] width 54 height 12
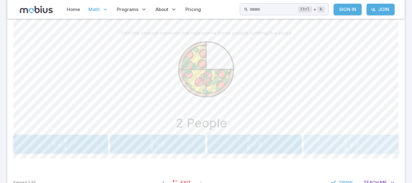
click at [322, 145] on span "4 3 ​ ÷ 2" at bounding box center [351, 144] width 84 height 12
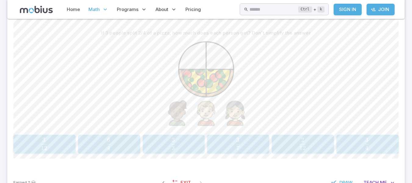
click at [316, 146] on span "12 2 ​" at bounding box center [303, 144] width 54 height 12
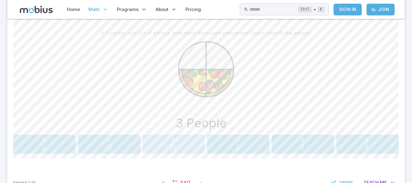
click at [175, 150] on span "12" at bounding box center [173, 147] width 6 height 7
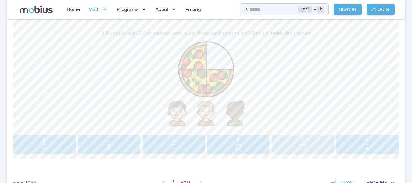
click at [297, 146] on span "12 3 ​" at bounding box center [303, 144] width 54 height 12
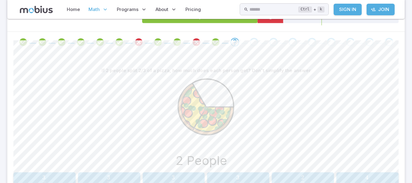
scroll to position [175, 0]
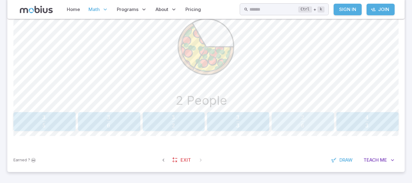
click at [320, 121] on span "6 2 ​" at bounding box center [303, 121] width 54 height 12
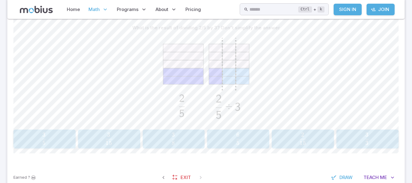
scroll to position [157, 0]
click at [298, 138] on span "15 2 ​" at bounding box center [303, 138] width 54 height 12
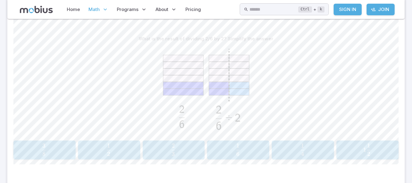
scroll to position [146, 0]
click at [247, 146] on span "6 1 ​" at bounding box center [238, 149] width 54 height 12
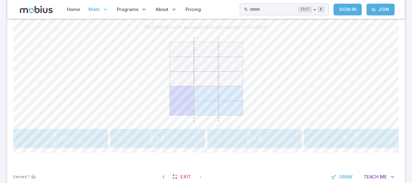
scroll to position [158, 0]
click at [78, 143] on span "5 2 ​ ÷ 3" at bounding box center [60, 138] width 84 height 12
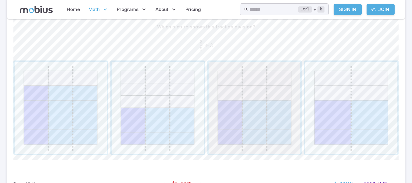
click at [262, 103] on span "button" at bounding box center [255, 108] width 92 height 92
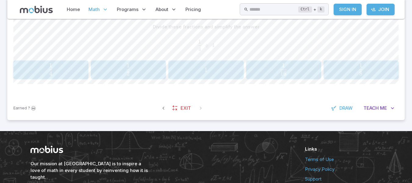
click at [303, 64] on span "16 1 ​" at bounding box center [284, 69] width 66 height 12
click at [71, 68] on span "4 8 ​" at bounding box center [60, 69] width 84 height 12
click at [290, 75] on span "4 35 ​" at bounding box center [283, 69] width 66 height 12
click at [117, 69] on span "42 10 ​" at bounding box center [109, 69] width 54 height 12
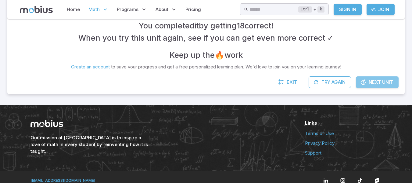
click at [384, 81] on span "Next Unit" at bounding box center [381, 82] width 24 height 7
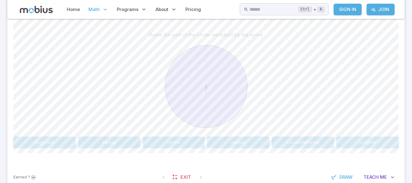
scroll to position [150, 0]
click at [242, 144] on button "center" at bounding box center [238, 143] width 62 height 12
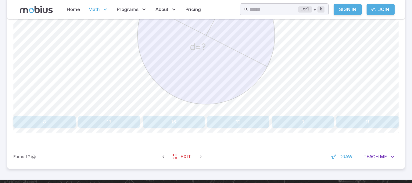
scroll to position [248, 0]
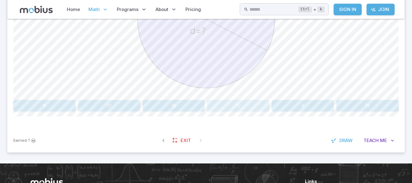
click at [255, 103] on button "12" at bounding box center [238, 106] width 62 height 12
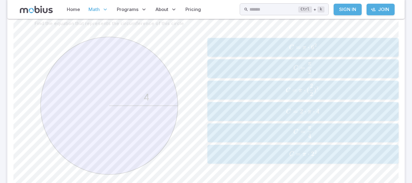
scroll to position [164, 0]
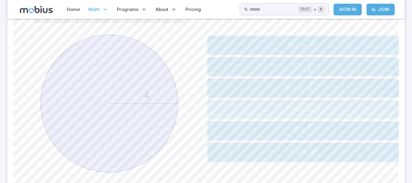
click at [276, 109] on span "C = 2 ⋅ π ⋅ 4" at bounding box center [303, 109] width 188 height 8
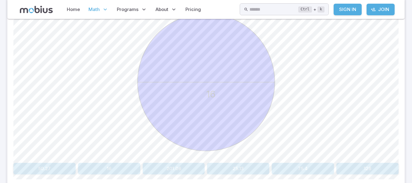
scroll to position [193, 0]
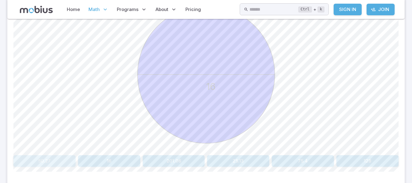
click at [57, 158] on button "50.27" at bounding box center [44, 161] width 62 height 12
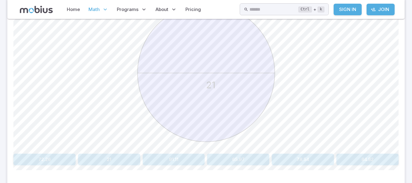
scroll to position [194, 0]
click at [234, 161] on button "65.97" at bounding box center [238, 159] width 62 height 12
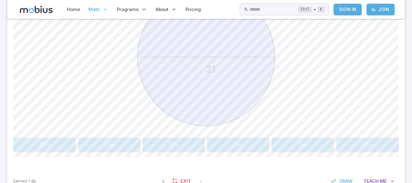
scroll to position [211, 0]
click at [233, 147] on span "9 π" at bounding box center [238, 143] width 58 height 8
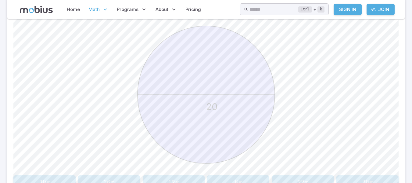
scroll to position [242, 0]
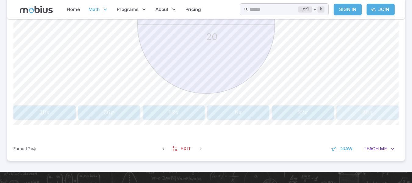
click at [352, 111] on span "20 π" at bounding box center [368, 112] width 58 height 8
click at [131, 110] on span "21 π" at bounding box center [109, 112] width 58 height 8
click at [36, 118] on button "4 π 4\pi 4 π" at bounding box center [44, 112] width 62 height 14
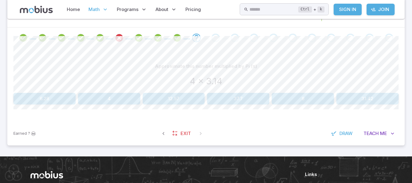
scroll to position [118, 0]
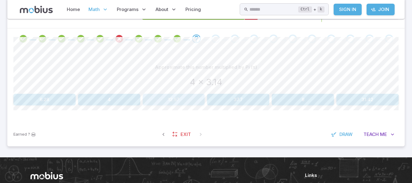
click at [185, 97] on button "12.57" at bounding box center [174, 100] width 62 height 12
click at [181, 96] on button "21.99" at bounding box center [174, 100] width 62 height 12
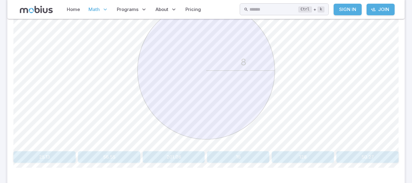
scroll to position [197, 0]
click at [346, 161] on button "50.27" at bounding box center [368, 157] width 62 height 12
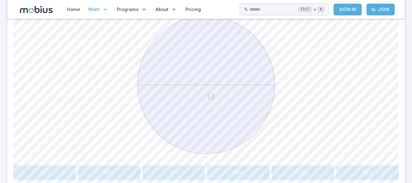
scroll to position [209, 0]
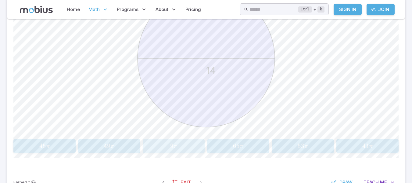
click at [173, 145] on span "9" at bounding box center [171, 146] width 3 height 8
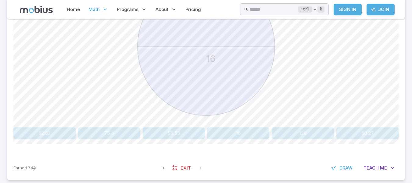
scroll to position [221, 0]
click at [343, 128] on button "50.27" at bounding box center [368, 133] width 62 height 12
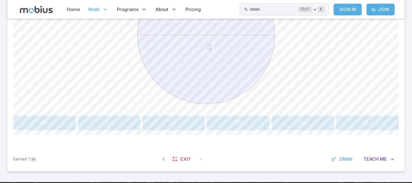
scroll to position [231, 0]
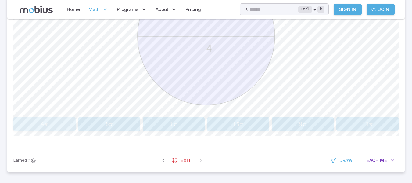
click at [66, 124] on span "4 π" at bounding box center [44, 124] width 58 height 8
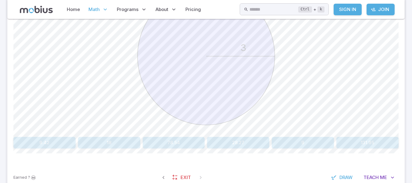
scroll to position [211, 0]
click at [116, 141] on button "18" at bounding box center [109, 142] width 62 height 12
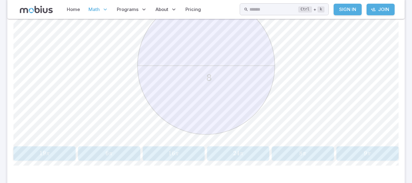
scroll to position [201, 0]
click at [316, 153] on span "8 π" at bounding box center [303, 154] width 58 height 8
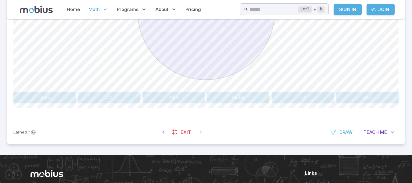
scroll to position [256, 0]
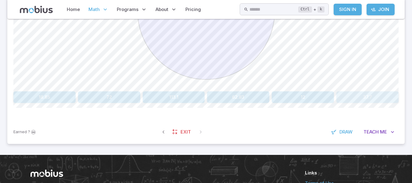
click at [355, 97] on button "37.7" at bounding box center [368, 97] width 62 height 12
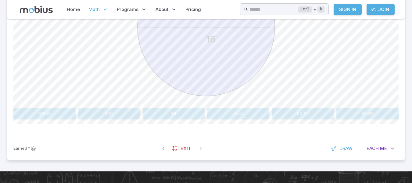
scroll to position [238, 0]
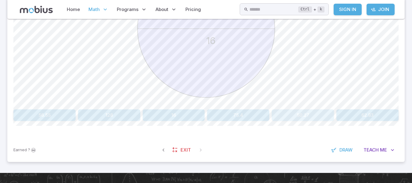
click at [305, 118] on button "50.27" at bounding box center [303, 115] width 62 height 12
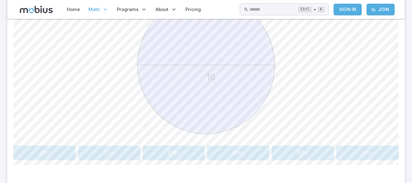
scroll to position [204, 0]
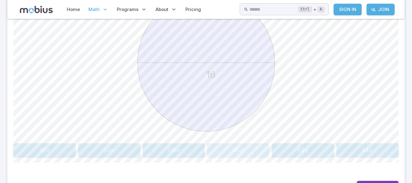
click at [242, 150] on span "π" at bounding box center [242, 150] width 4 height 6
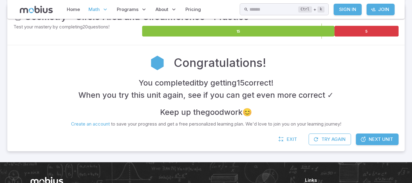
scroll to position [115, 0]
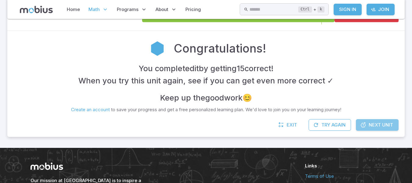
click at [381, 128] on span "Next Unit" at bounding box center [381, 124] width 24 height 7
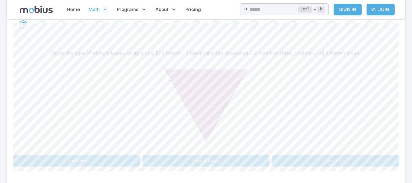
scroll to position [133, 0]
click at [209, 162] on button "equilateral" at bounding box center [206, 159] width 127 height 12
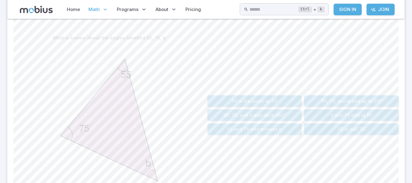
scroll to position [147, 0]
click at [237, 115] on button "55, 75, and b add up to 180°" at bounding box center [255, 116] width 95 height 12
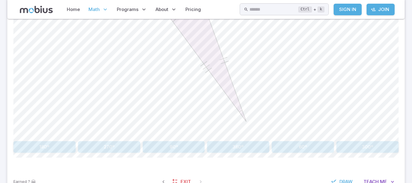
scroll to position [207, 0]
click at [56, 141] on button "180º" at bounding box center [44, 147] width 62 height 12
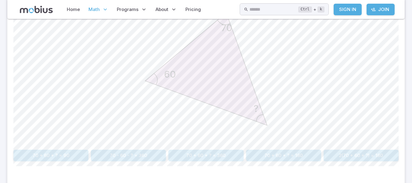
scroll to position [198, 0]
click at [274, 159] on button "70 + 60 + ? = 180" at bounding box center [283, 155] width 75 height 12
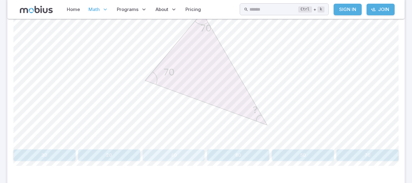
click at [186, 158] on button "40" at bounding box center [174, 155] width 62 height 12
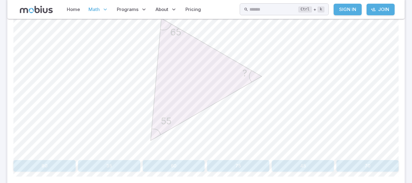
scroll to position [189, 0]
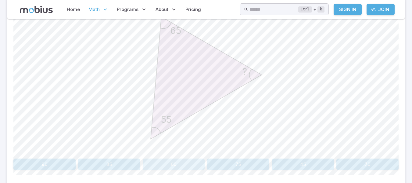
click at [177, 164] on button "60" at bounding box center [174, 164] width 62 height 12
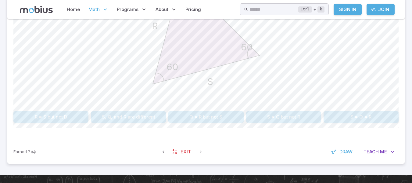
scroll to position [237, 0]
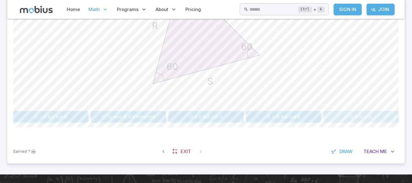
click at [378, 114] on button "S = Q = R" at bounding box center [361, 117] width 75 height 12
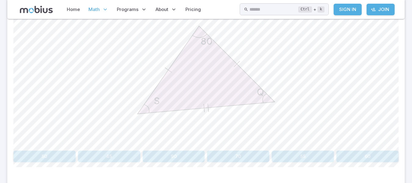
scroll to position [198, 0]
click at [47, 154] on button "50" at bounding box center [44, 155] width 62 height 12
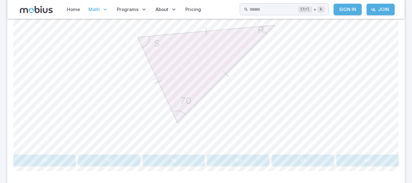
scroll to position [221, 0]
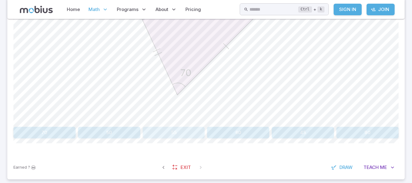
click at [182, 129] on button "55" at bounding box center [174, 133] width 62 height 12
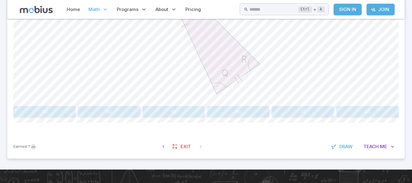
scroll to position [244, 0]
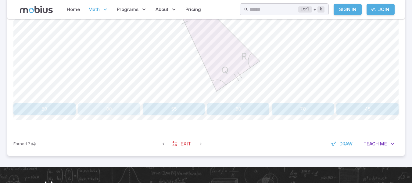
click at [137, 110] on button "80" at bounding box center [109, 109] width 62 height 12
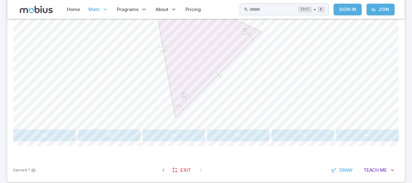
scroll to position [219, 0]
click at [109, 135] on button "55" at bounding box center [109, 135] width 62 height 12
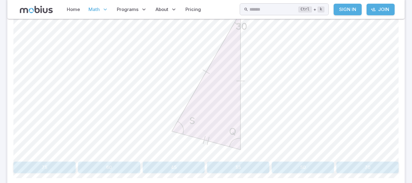
scroll to position [187, 0]
click at [49, 170] on button "75" at bounding box center [44, 167] width 62 height 12
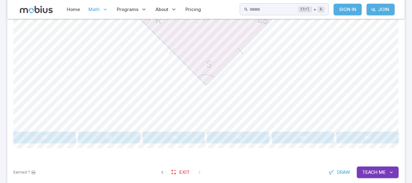
scroll to position [216, 0]
click at [290, 135] on button "90" at bounding box center [303, 137] width 62 height 12
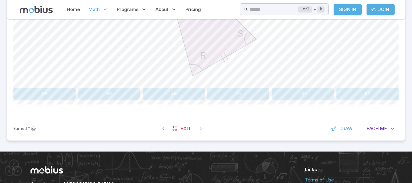
scroll to position [260, 0]
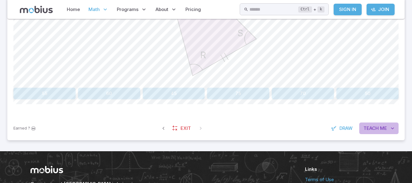
click at [376, 133] on button "Teach Me" at bounding box center [379, 128] width 39 height 12
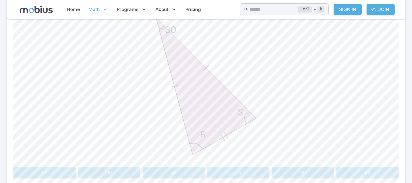
scroll to position [181, 0]
click at [257, 168] on button "75" at bounding box center [238, 172] width 62 height 12
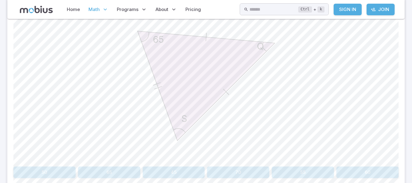
scroll to position [313, 0]
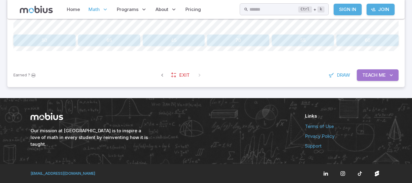
click at [370, 76] on span "Teach" at bounding box center [370, 75] width 15 height 7
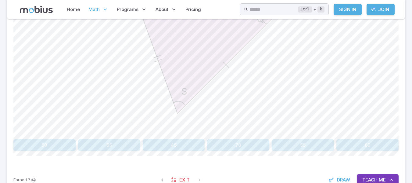
scroll to position [226, 0]
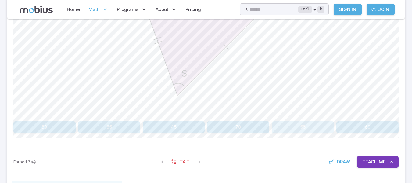
click at [311, 127] on button "55" at bounding box center [303, 127] width 62 height 12
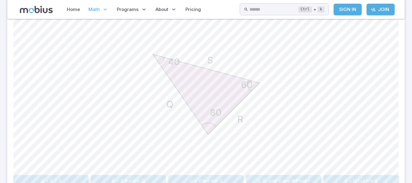
scroll to position [194, 0]
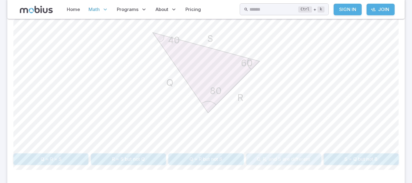
click at [286, 156] on button "Q, R, and S are different" at bounding box center [283, 159] width 75 height 12
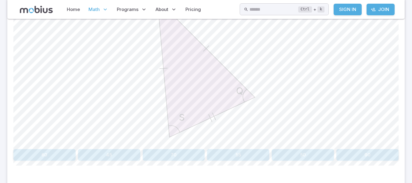
scroll to position [200, 0]
click at [192, 158] on button "70" at bounding box center [174, 154] width 62 height 12
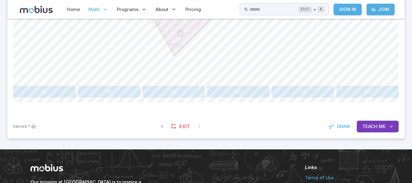
scroll to position [277, 0]
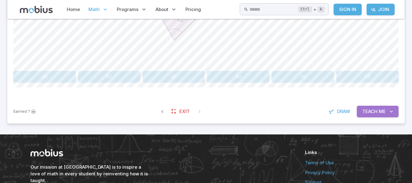
click at [360, 112] on button "Teach Me" at bounding box center [378, 112] width 42 height 12
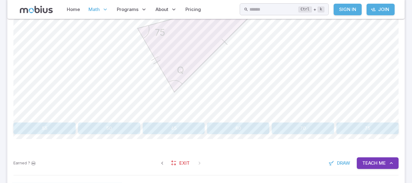
scroll to position [226, 0]
click at [111, 132] on button "50" at bounding box center [109, 128] width 62 height 12
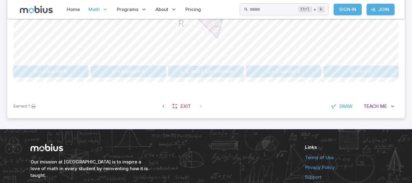
scroll to position [282, 0]
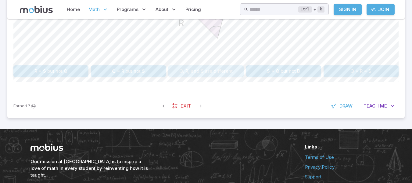
click at [227, 69] on button "Q, R, and S are different" at bounding box center [205, 71] width 75 height 12
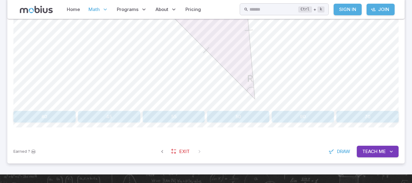
scroll to position [237, 0]
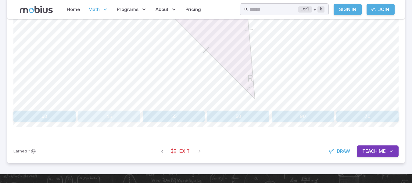
click at [120, 112] on button "45" at bounding box center [109, 116] width 62 height 12
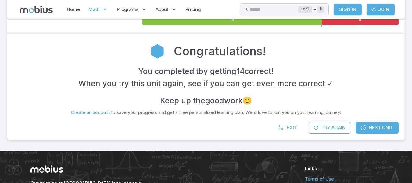
scroll to position [113, 0]
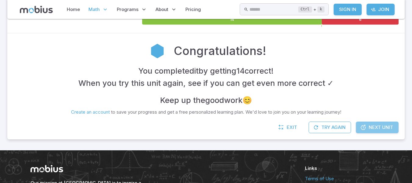
click at [373, 126] on span "Next Unit" at bounding box center [381, 127] width 24 height 7
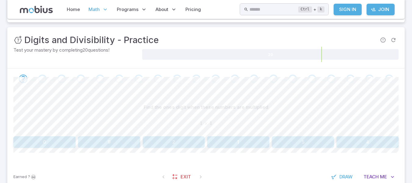
scroll to position [74, 0]
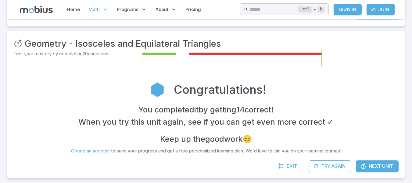
scroll to position [113, 0]
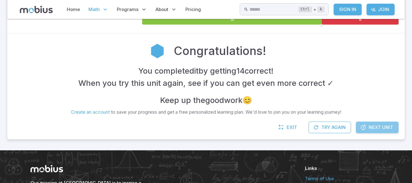
click at [372, 132] on link "Next Unit" at bounding box center [377, 127] width 43 height 12
